Goal: Information Seeking & Learning: Find specific fact

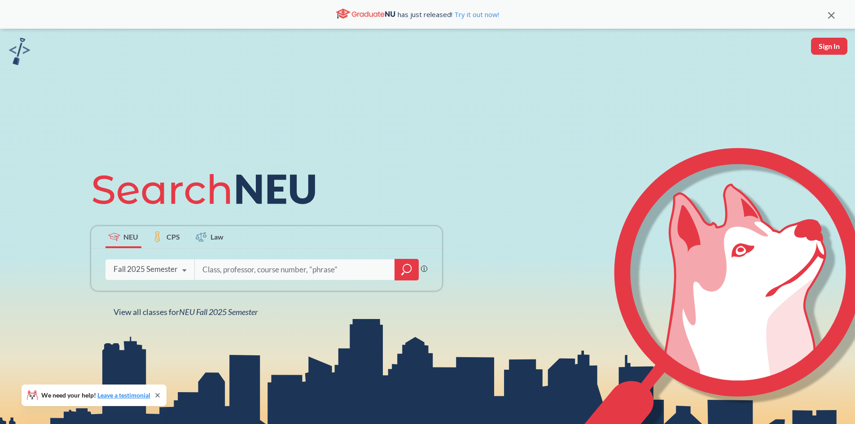
click at [263, 269] on input "search" at bounding box center [295, 269] width 187 height 19
type input "cad"
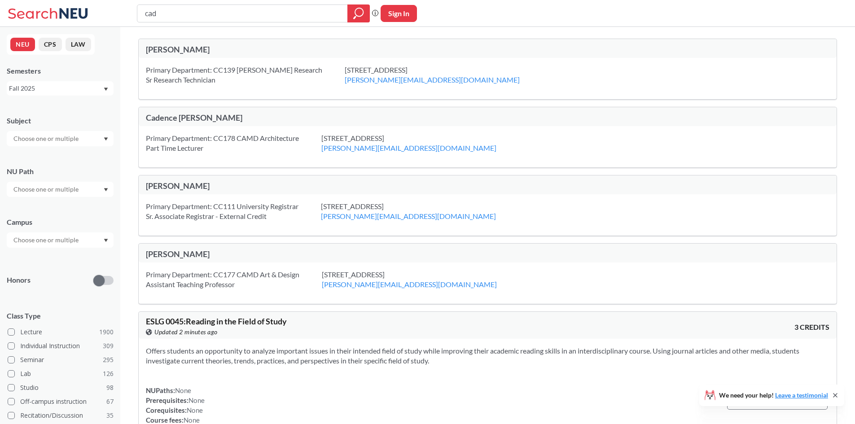
drag, startPoint x: 219, startPoint y: 10, endPoint x: 110, endPoint y: 12, distance: 109.5
click at [110, 12] on div "cad Phrase search guarantees the exact search appears in the results. Ex. If yo…" at bounding box center [427, 13] width 855 height 27
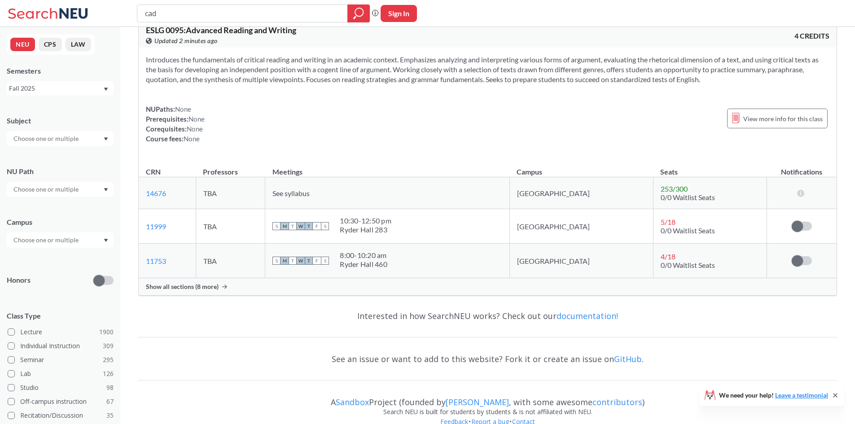
scroll to position [764, 0]
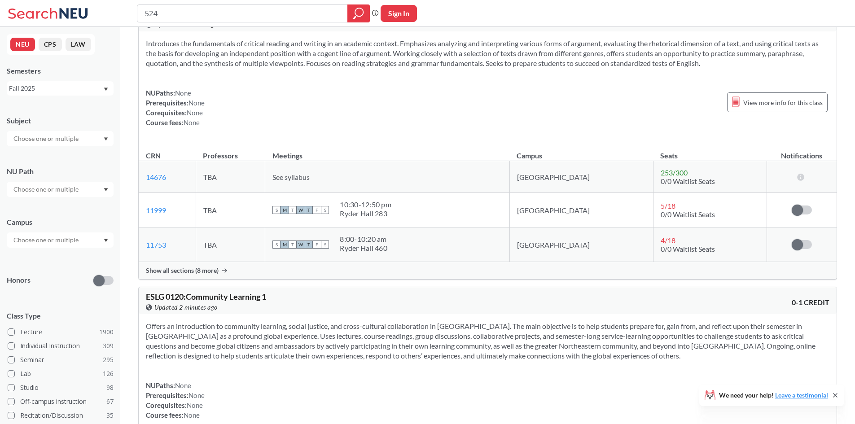
type input "5240"
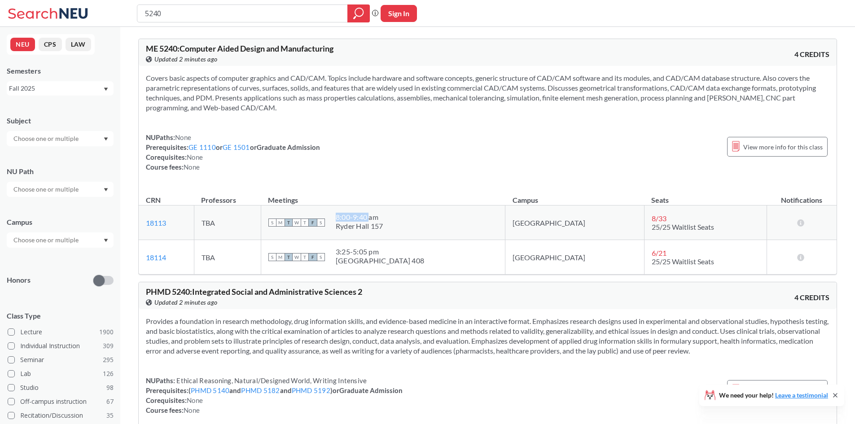
drag, startPoint x: 368, startPoint y: 218, endPoint x: 401, endPoint y: 215, distance: 33.4
click at [383, 215] on div "8:00 - 9:40 am" at bounding box center [360, 217] width 48 height 9
click at [456, 229] on div "S M T W T F S 8:00 - 9:40 am [GEOGRAPHIC_DATA] 157" at bounding box center [382, 223] width 229 height 20
drag, startPoint x: 426, startPoint y: 224, endPoint x: 362, endPoint y: 221, distance: 64.2
click at [362, 221] on div "S M T W T F S 8:00 - 9:40 am [GEOGRAPHIC_DATA] 157" at bounding box center [382, 223] width 229 height 20
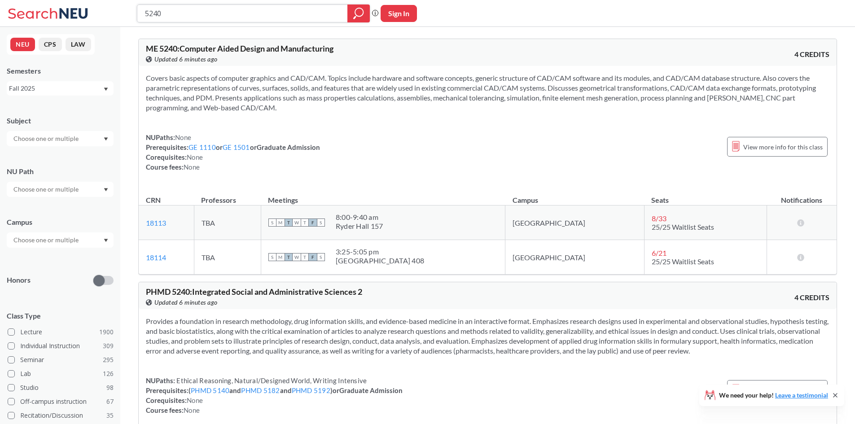
click at [286, 12] on input "5240" at bounding box center [242, 13] width 197 height 15
type input "thesis"
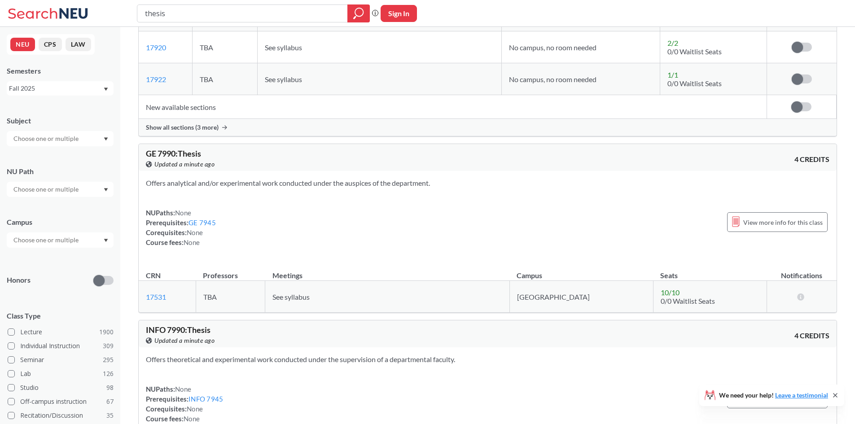
scroll to position [180, 0]
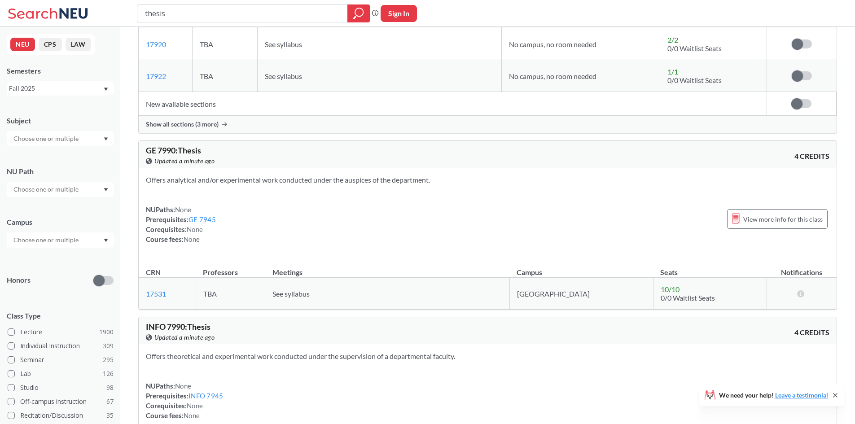
click at [160, 148] on span "GE 7990 : Thesis" at bounding box center [173, 150] width 55 height 10
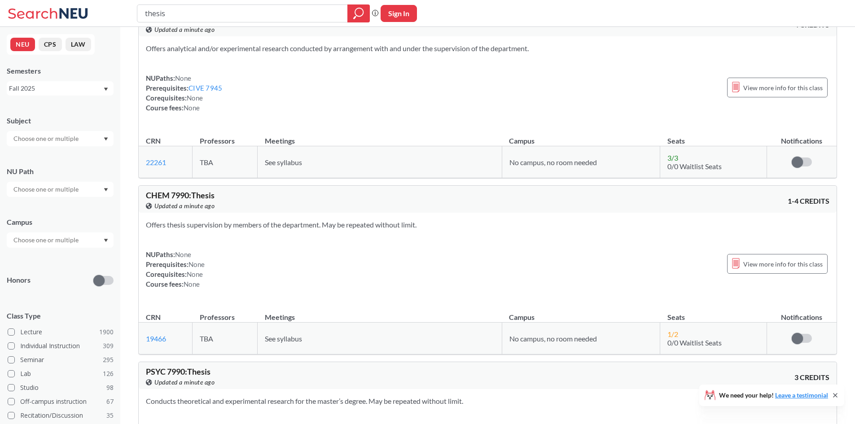
scroll to position [539, 0]
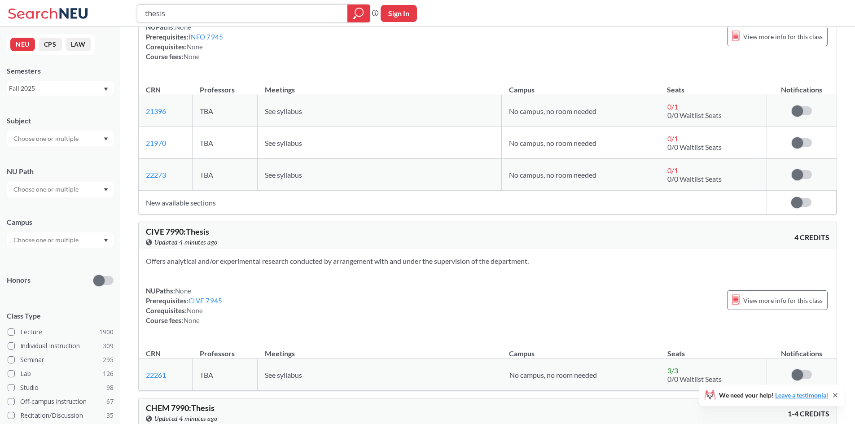
drag, startPoint x: 200, startPoint y: 9, endPoint x: 97, endPoint y: 15, distance: 103.4
click at [97, 15] on div "thesis Phrase search guarantees the exact search appears in the results. Ex. If…" at bounding box center [427, 13] width 855 height 27
type input "[PERSON_NAME]"
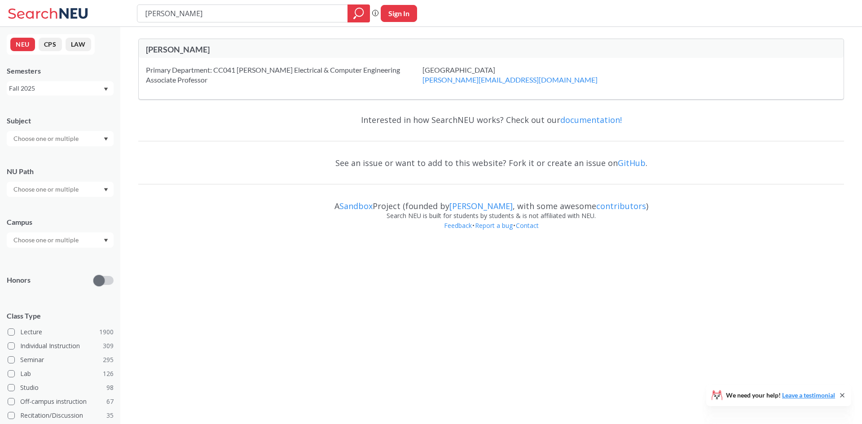
click at [70, 144] on div at bounding box center [60, 138] width 107 height 15
click at [89, 88] on div "Fall 2025" at bounding box center [56, 88] width 94 height 10
click at [96, 85] on div "Fall 2025" at bounding box center [56, 88] width 94 height 10
drag, startPoint x: 185, startPoint y: 17, endPoint x: 107, endPoint y: 9, distance: 78.5
click at [107, 9] on div "[PERSON_NAME] Phrase search guarantees the exact search appears in the results.…" at bounding box center [431, 13] width 862 height 27
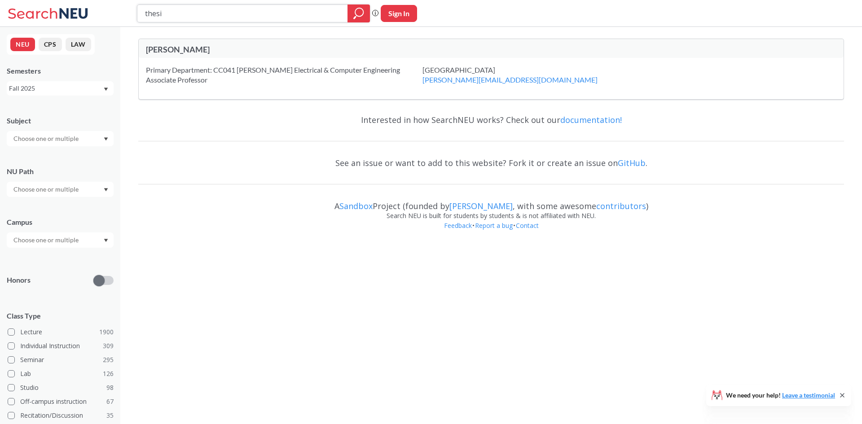
type input "thesis"
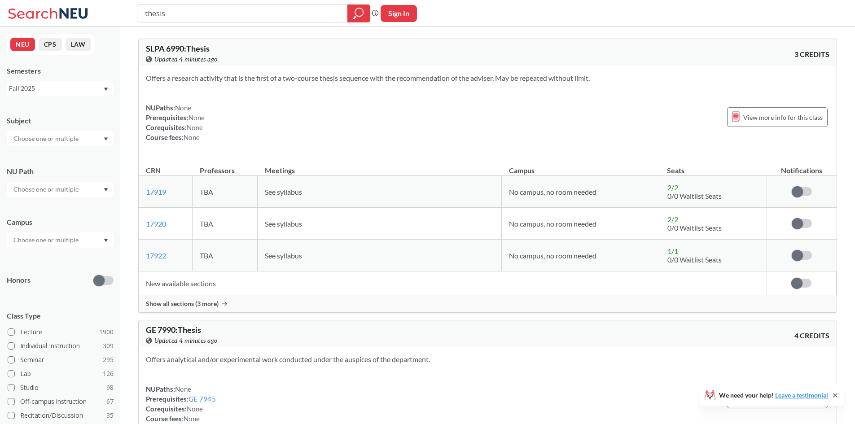
click at [51, 138] on input "text" at bounding box center [46, 138] width 75 height 11
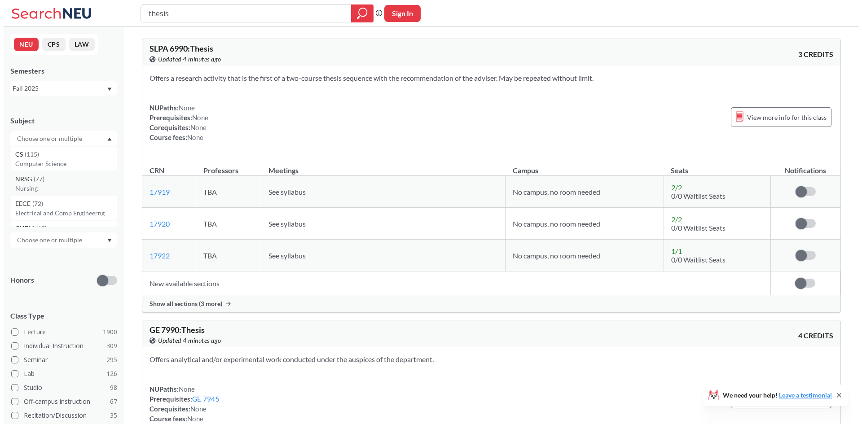
scroll to position [30, 0]
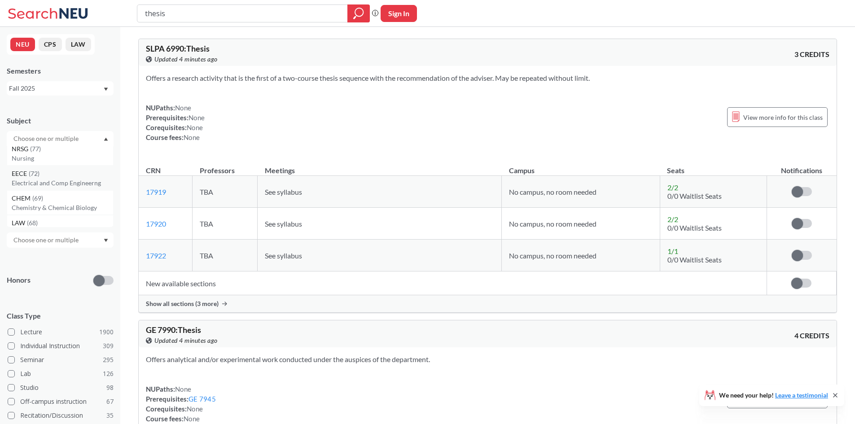
click at [60, 175] on div "EECE ( 72 )" at bounding box center [62, 174] width 101 height 10
